Goal: Task Accomplishment & Management: Manage account settings

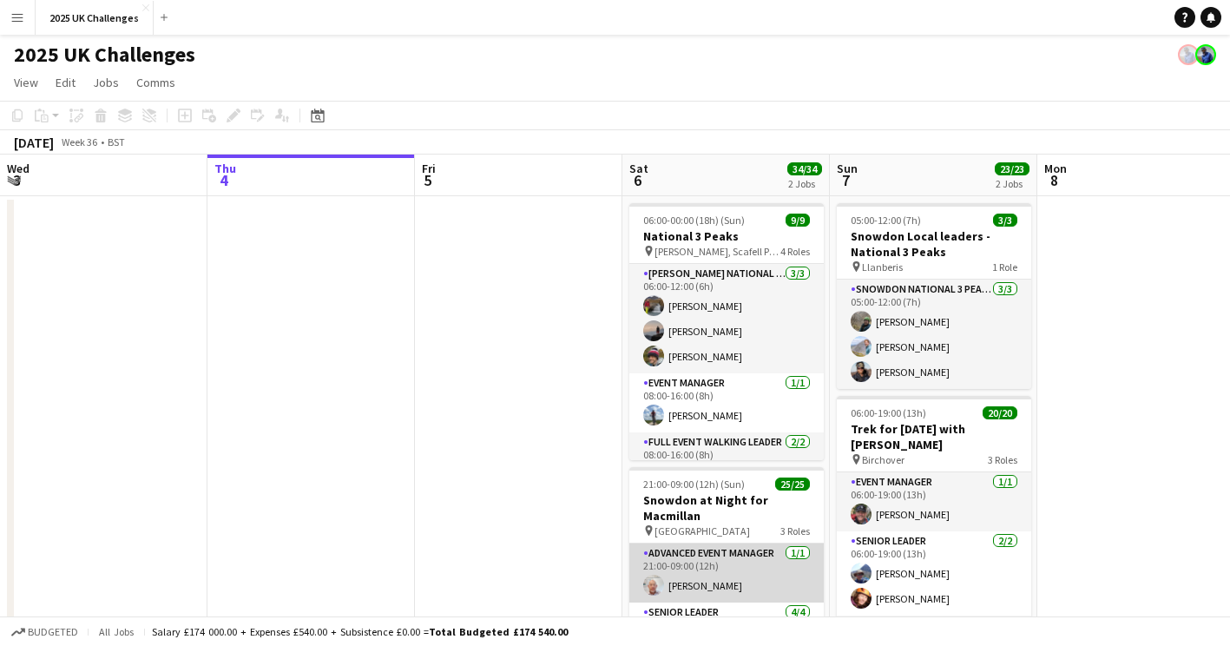
click at [706, 584] on app-card-role "Advanced Event Manager [DATE] 21:00-09:00 (12h) [PERSON_NAME]" at bounding box center [726, 572] width 194 height 59
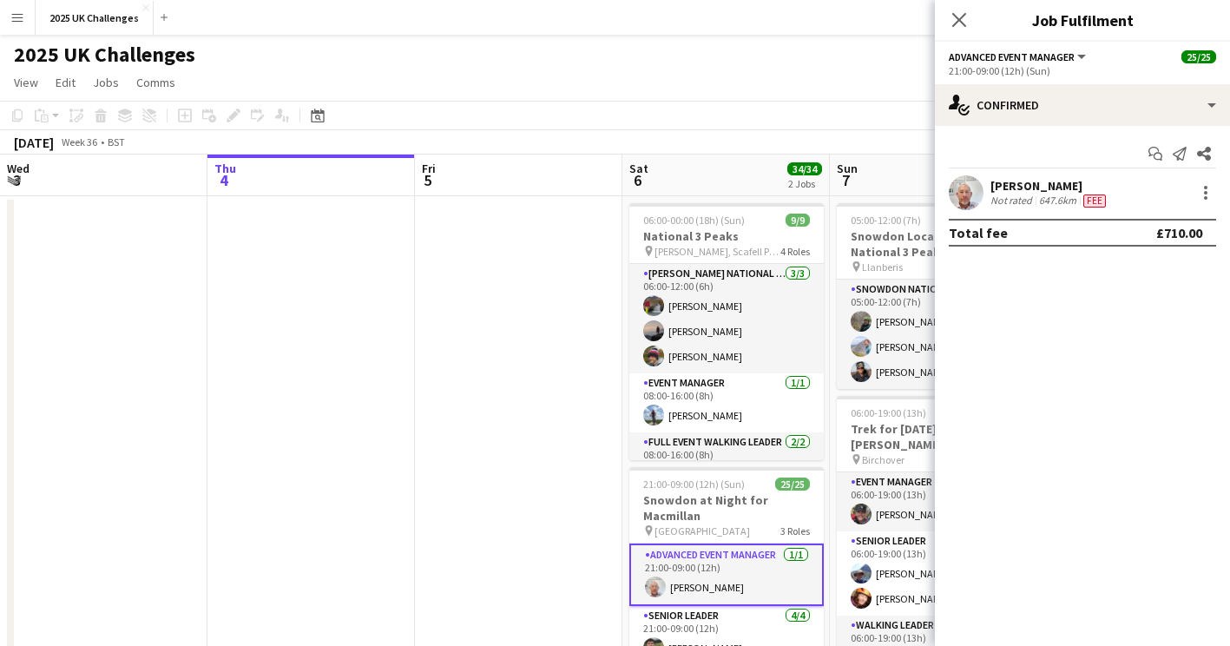
click at [1019, 184] on div "[PERSON_NAME]" at bounding box center [1049, 186] width 119 height 16
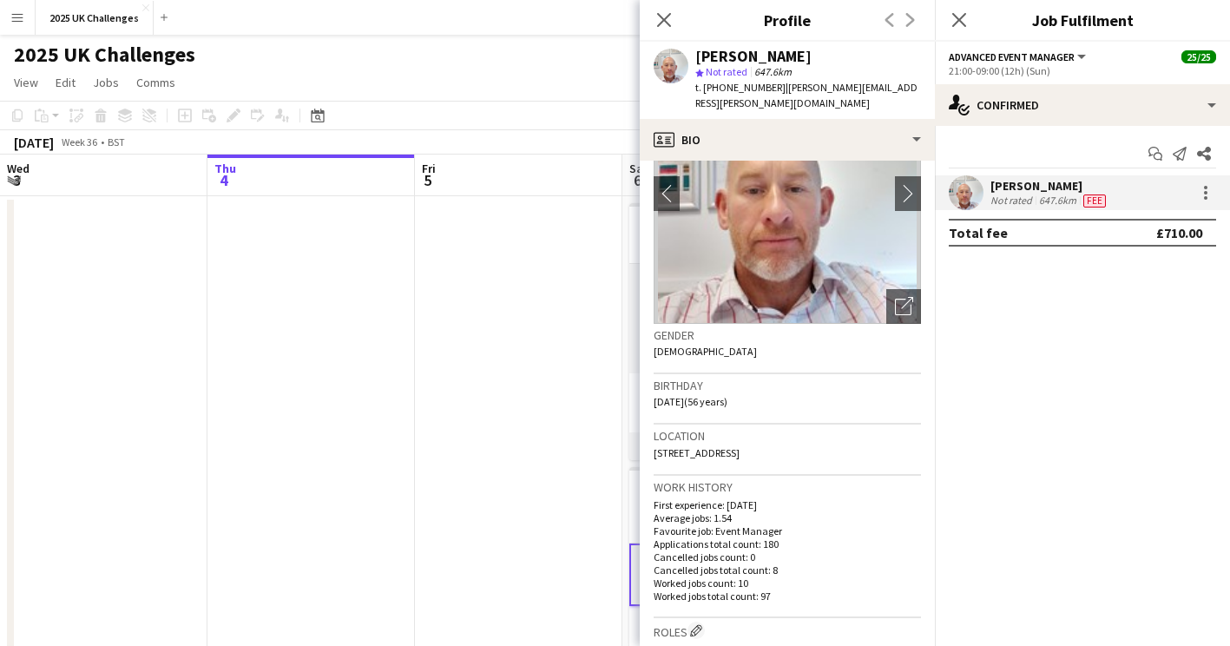
scroll to position [174, 0]
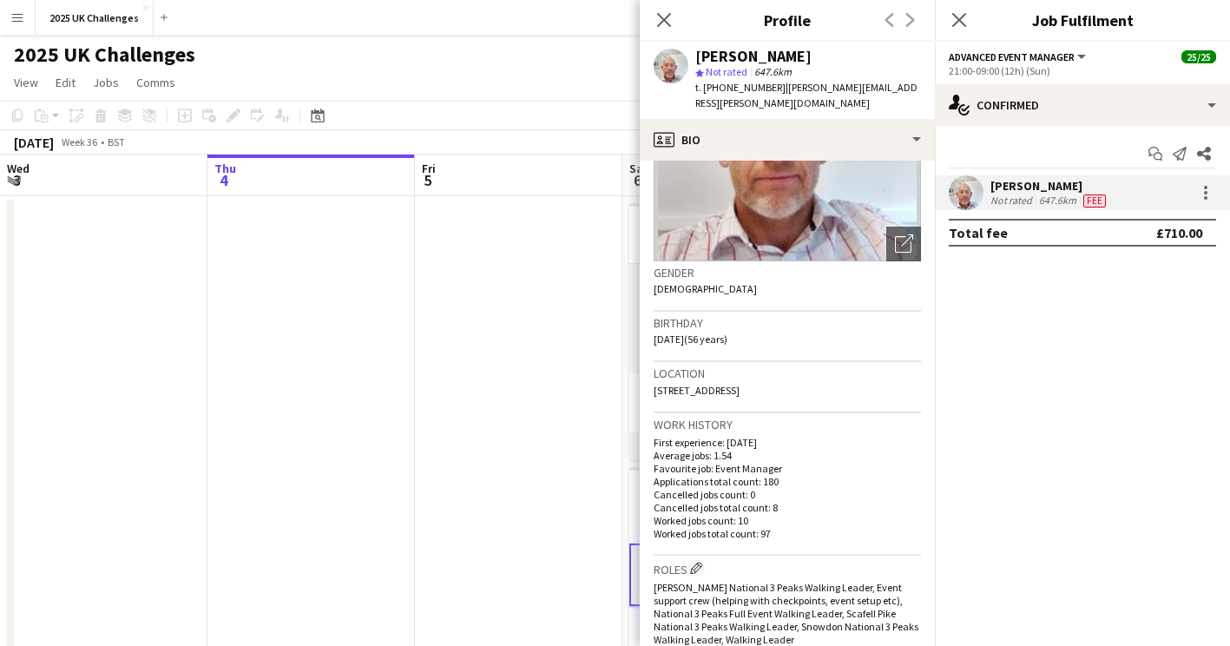
drag, startPoint x: 824, startPoint y: 389, endPoint x: 653, endPoint y: 400, distance: 172.2
click at [653, 400] on app-crew-profile-bio "chevron-left chevron-right Open photos pop-in Gender [DEMOGRAPHIC_DATA] Birthda…" at bounding box center [787, 403] width 295 height 485
copy span "[STREET_ADDRESS]"
drag, startPoint x: 359, startPoint y: 465, endPoint x: 494, endPoint y: 539, distance: 153.4
click at [359, 465] on app-date-cell at bounding box center [310, 477] width 207 height 562
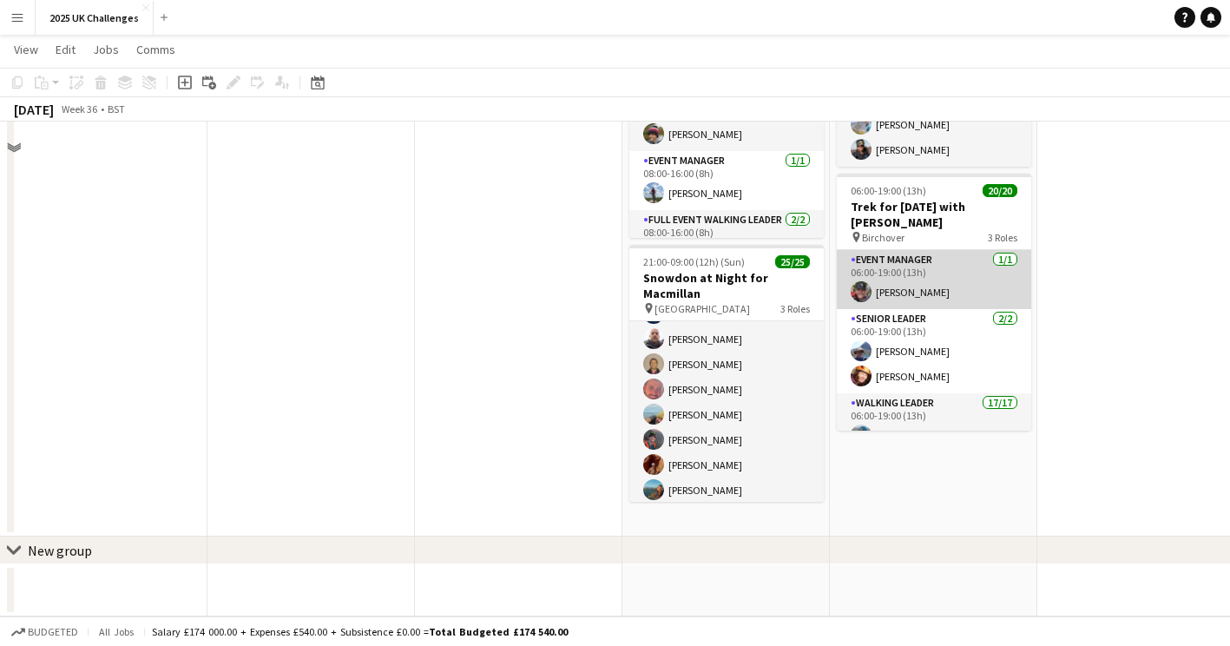
scroll to position [0, 0]
